Goal: Register for event/course

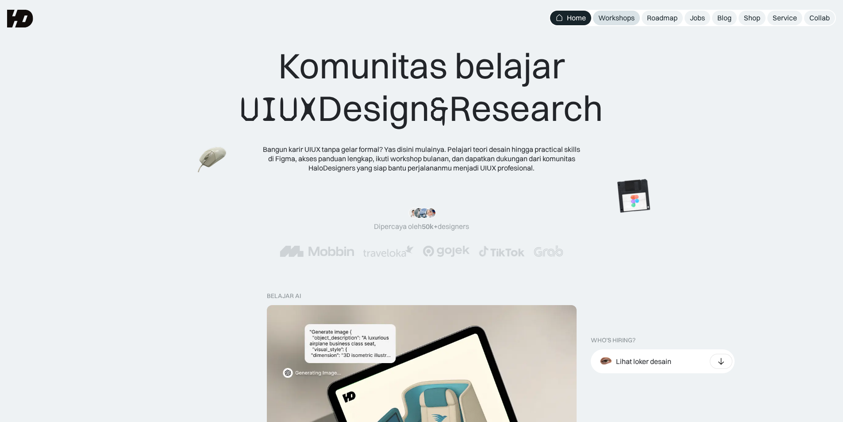
click at [613, 21] on div "Workshops" at bounding box center [616, 17] width 36 height 9
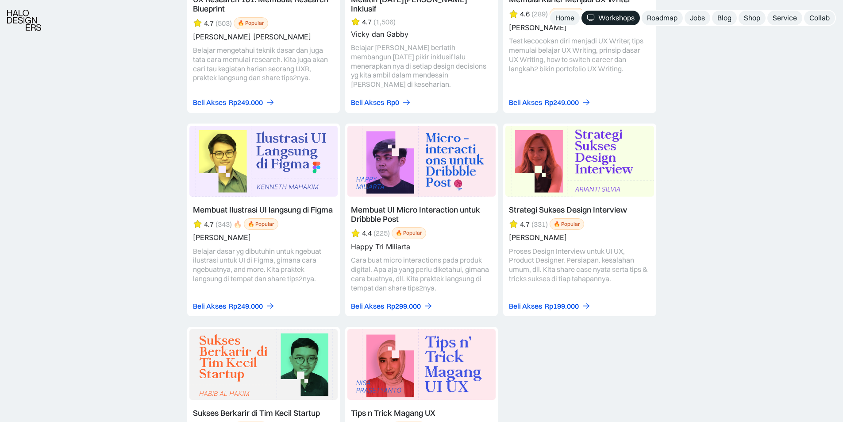
scroll to position [3684, 0]
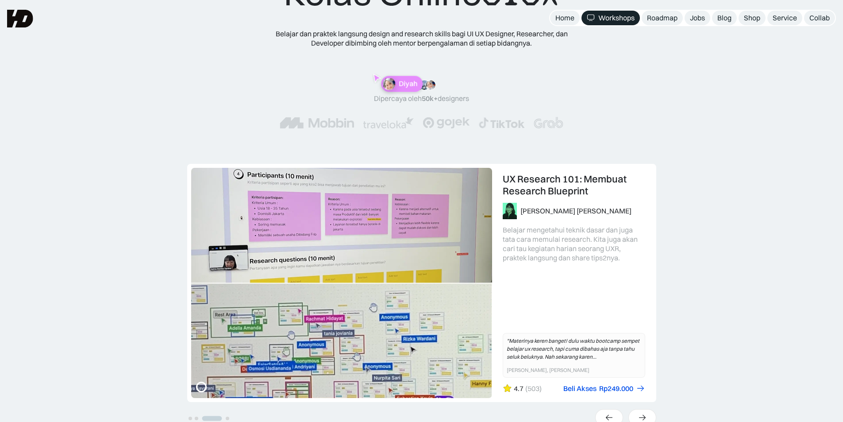
scroll to position [2168, 0]
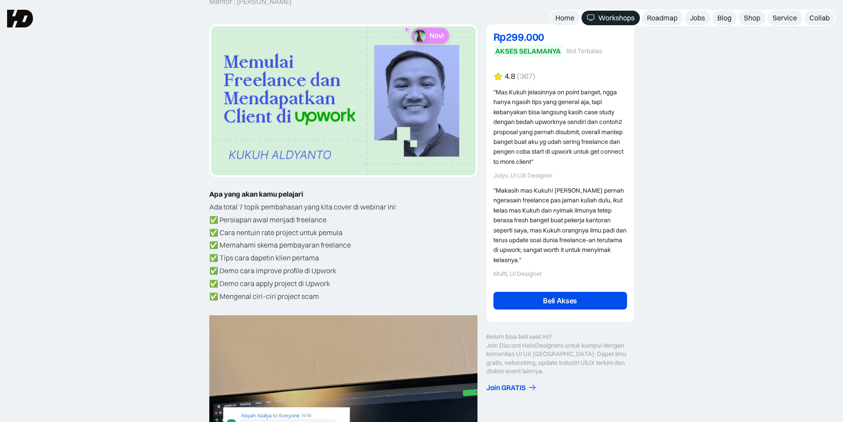
scroll to position [108, 0]
